Goal: Task Accomplishment & Management: Manage account settings

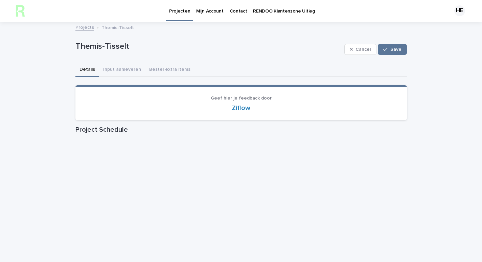
click at [181, 13] on p "Projecten" at bounding box center [179, 7] width 21 height 14
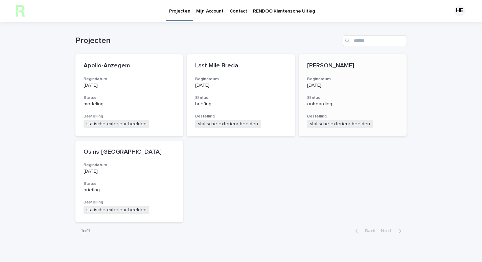
click at [323, 75] on div "[PERSON_NAME] Begindatum [DATE] Status onboarding Bestelling statische exterieu…" at bounding box center [353, 95] width 108 height 82
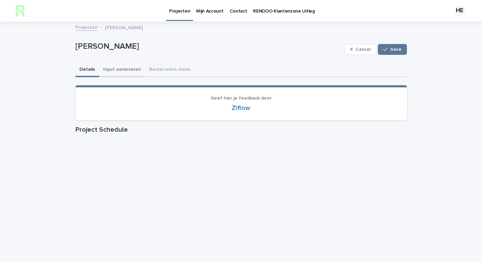
click at [119, 65] on button "Input aanleveren" at bounding box center [122, 70] width 46 height 14
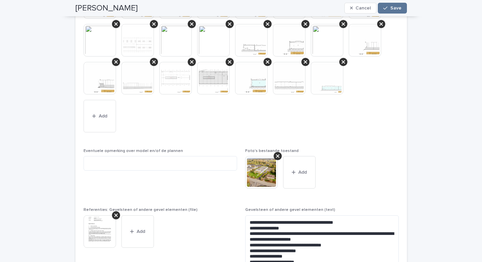
scroll to position [454, 0]
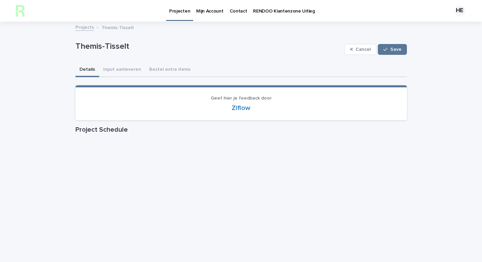
click at [181, 14] on p "Projecten" at bounding box center [179, 7] width 21 height 14
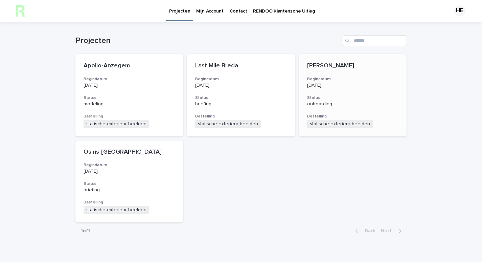
click at [331, 84] on p "[DATE]" at bounding box center [353, 86] width 92 height 6
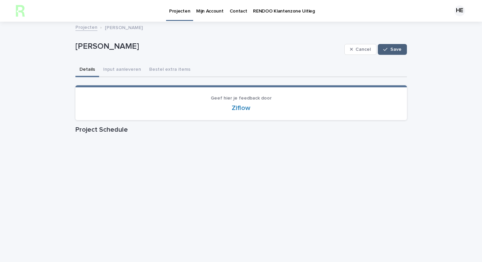
click at [392, 51] on span "Save" at bounding box center [395, 49] width 11 height 5
click at [120, 67] on button "Input aanleveren" at bounding box center [122, 70] width 46 height 14
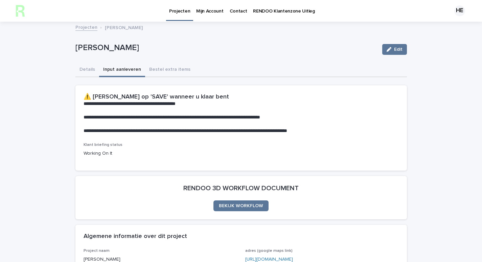
click at [6, 15] on div "Projecten Mijn Account Contact RENDOO Klantenzone Uitleg HE" at bounding box center [241, 11] width 482 height 22
click at [12, 13] on div "Projecten Mijn Account Contact RENDOO Klantenzone Uitleg HE" at bounding box center [241, 11] width 482 height 22
click at [14, 12] on img at bounding box center [21, 11] width 14 height 14
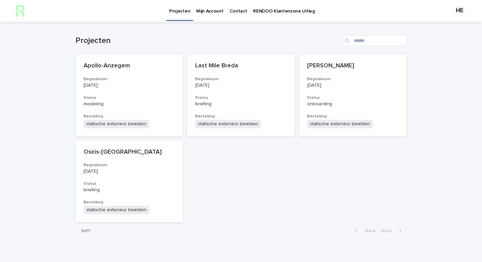
scroll to position [30, 0]
